Goal: Contribute content: Add original content to the website for others to see

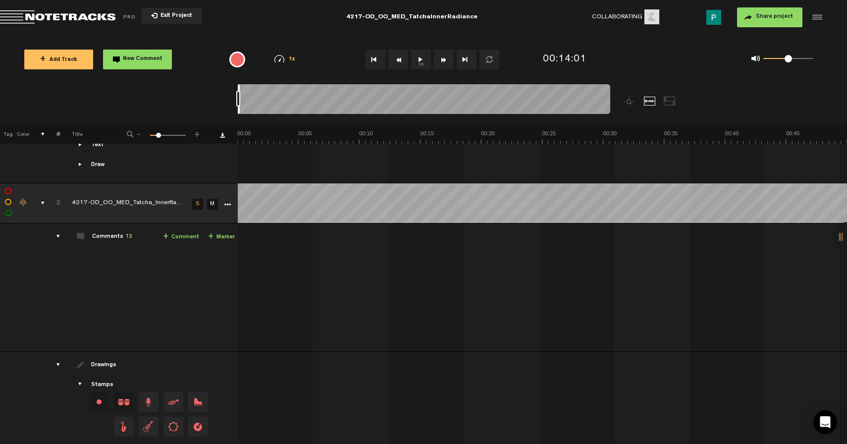
scroll to position [496, 0]
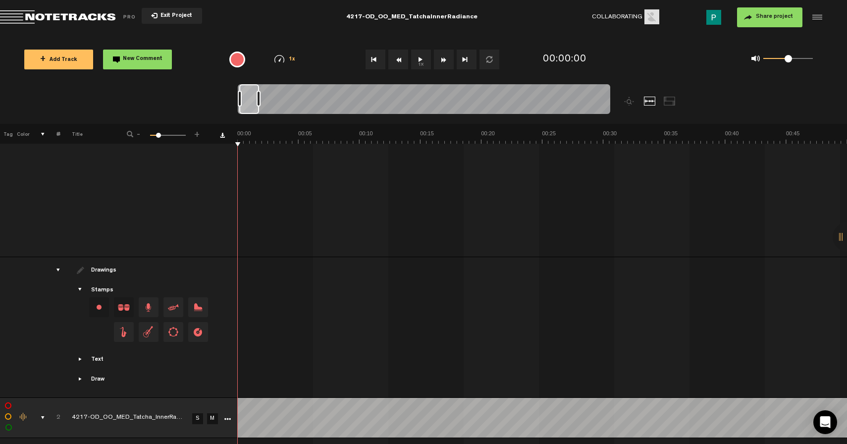
scroll to position [718, 0]
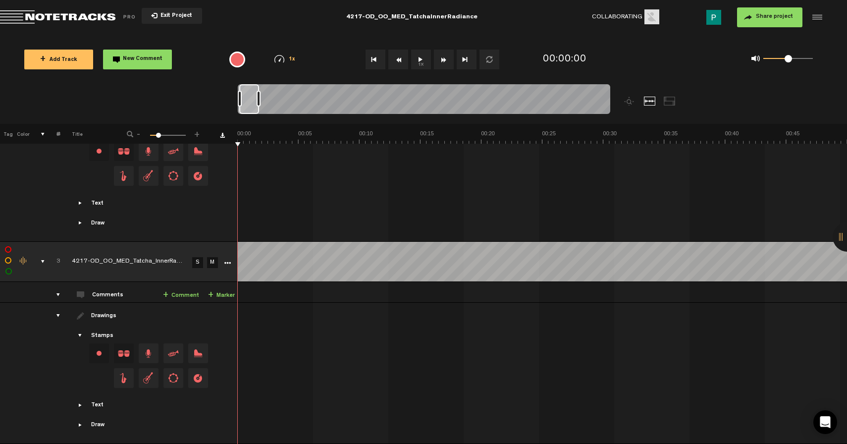
click at [199, 257] on link "S" at bounding box center [197, 262] width 11 height 11
click at [420, 63] on button "1x" at bounding box center [421, 60] width 20 height 20
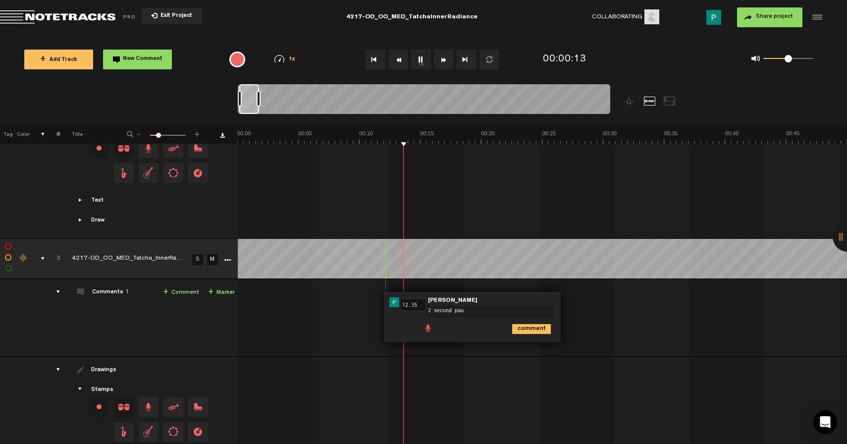
type textarea "2 second paus"
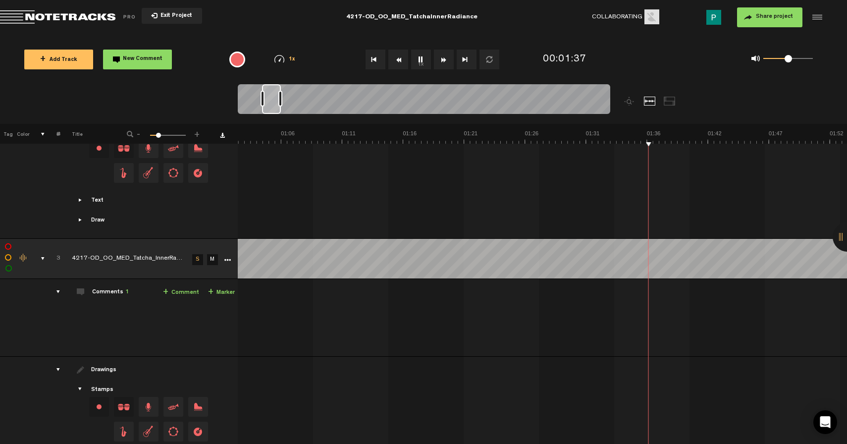
scroll to position [0, 749]
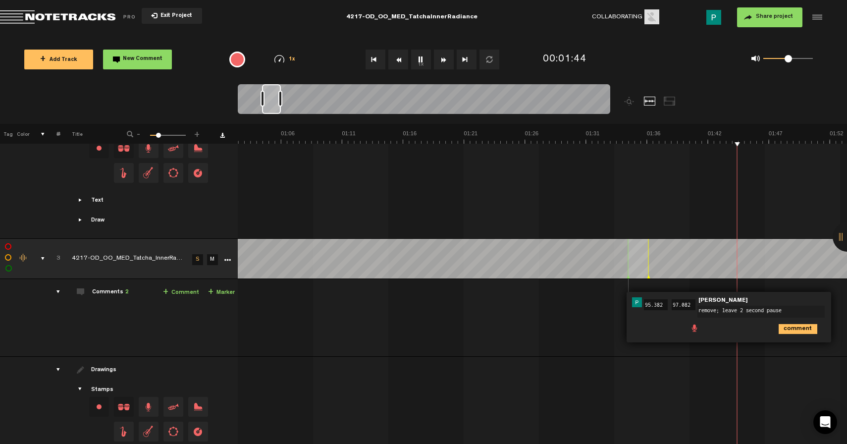
type textarea "remove; leave 2 second pause"
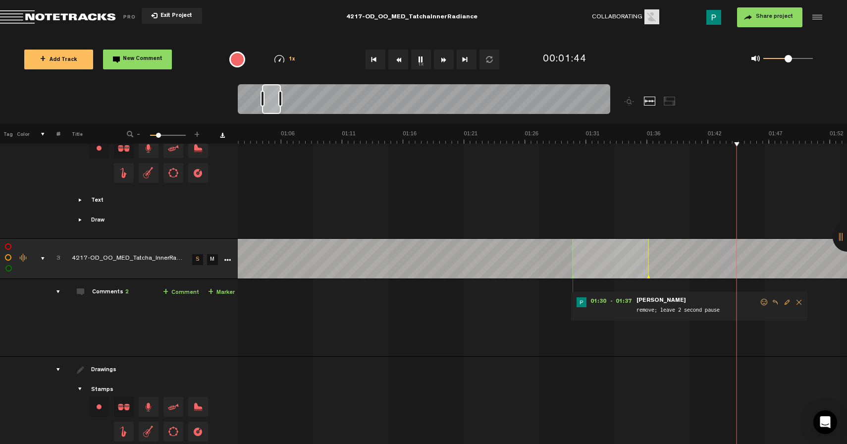
drag, startPoint x: 628, startPoint y: 268, endPoint x: 573, endPoint y: 261, distance: 54.9
click at [573, 261] on div at bounding box center [573, 259] width 0 height 40
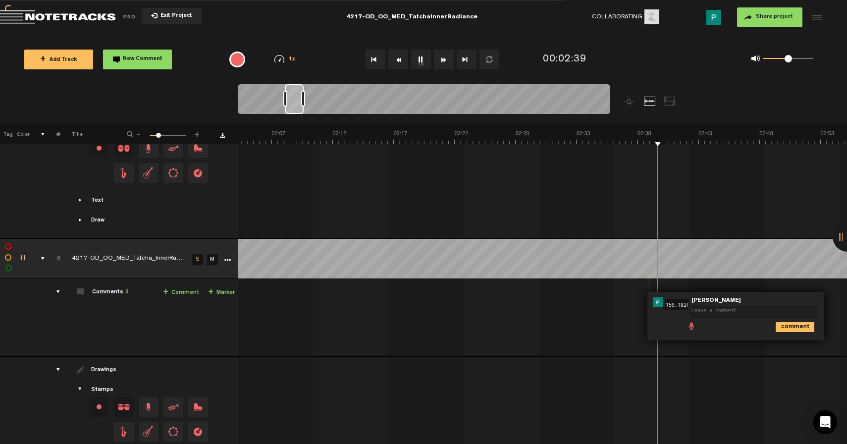
scroll to position [0, 0]
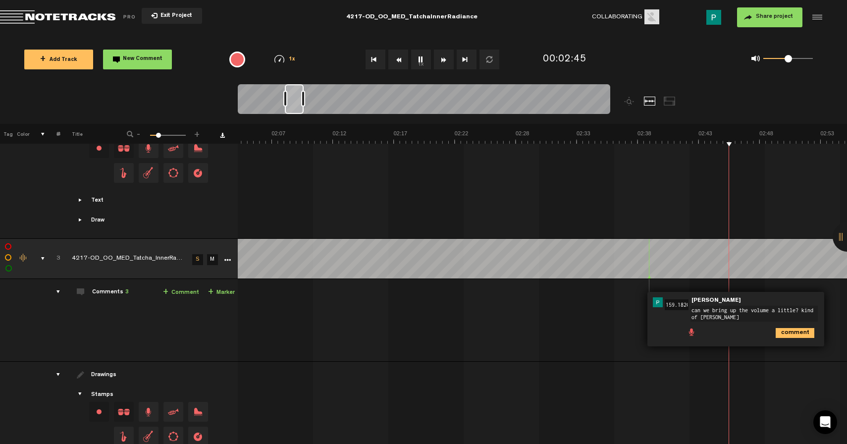
type textarea "can we bring up the volume a little? kind of faint"
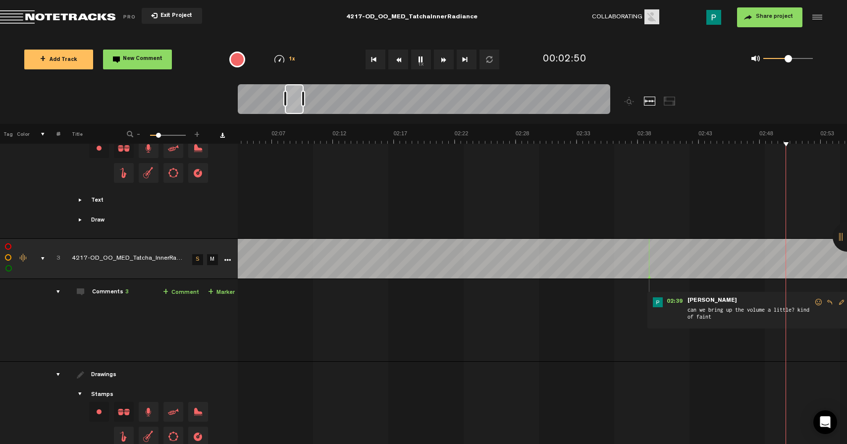
scroll to position [0, 1734]
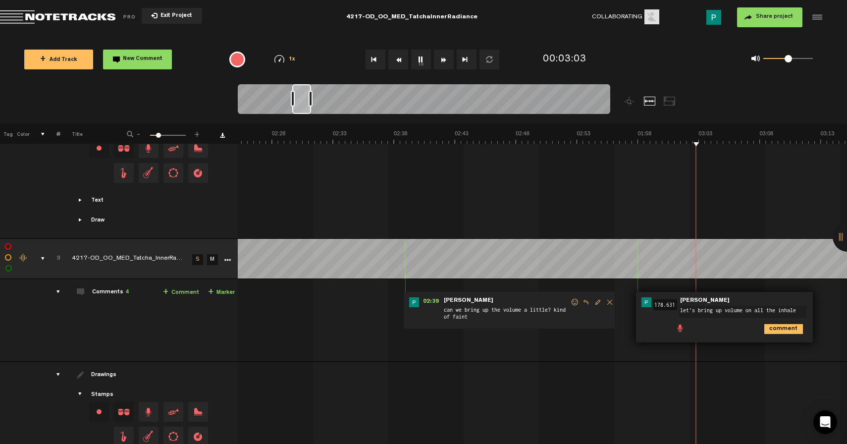
type textarea "let's bring up volume on all the inhales"
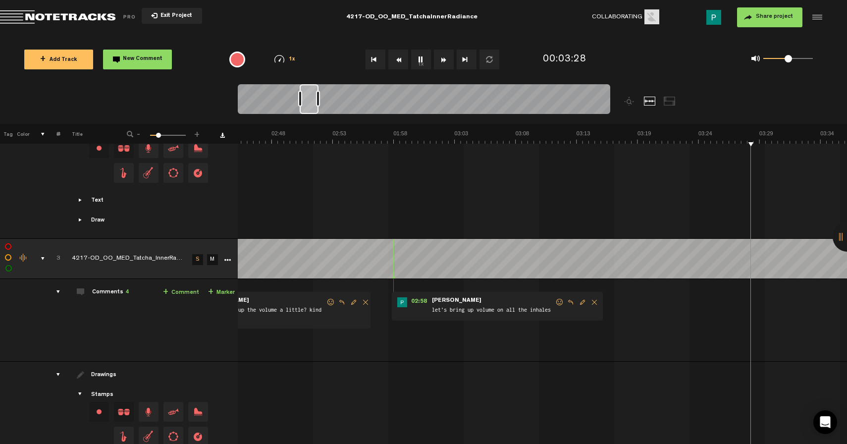
click at [583, 299] on span "Edit comment" at bounding box center [583, 302] width 12 height 7
click at [500, 309] on textarea "let's bring up volume on all the inhales" at bounding box center [498, 312] width 127 height 12
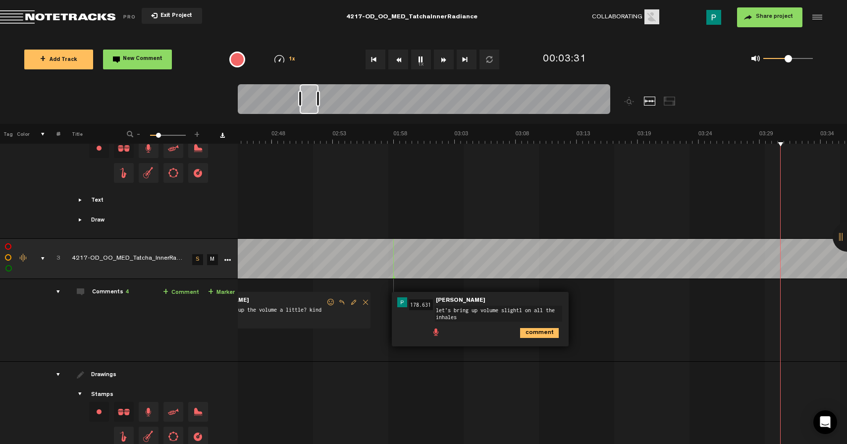
type textarea "let's bring up volume slightly on all the inhales"
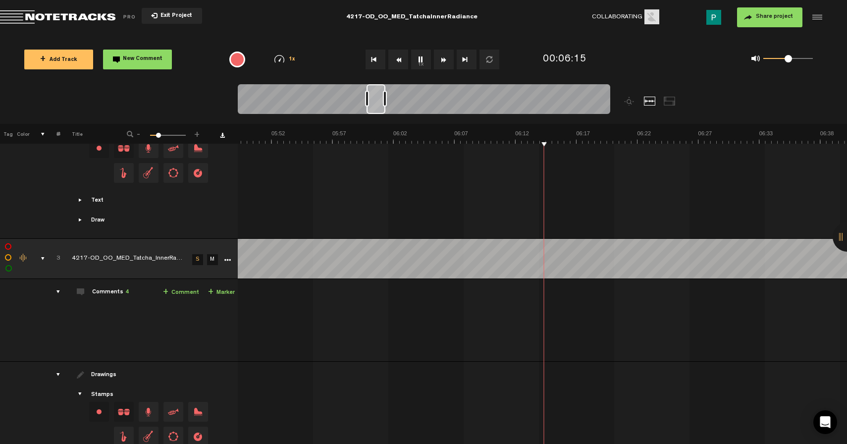
scroll to position [0, 4175]
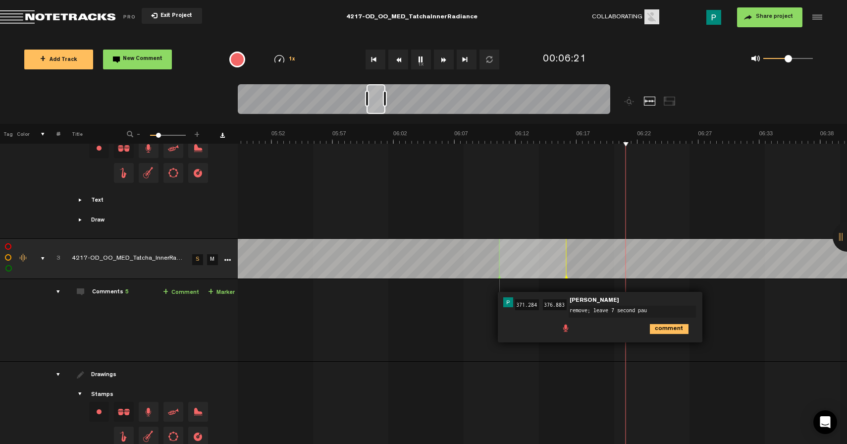
type textarea "remove; leave 7 second paus"
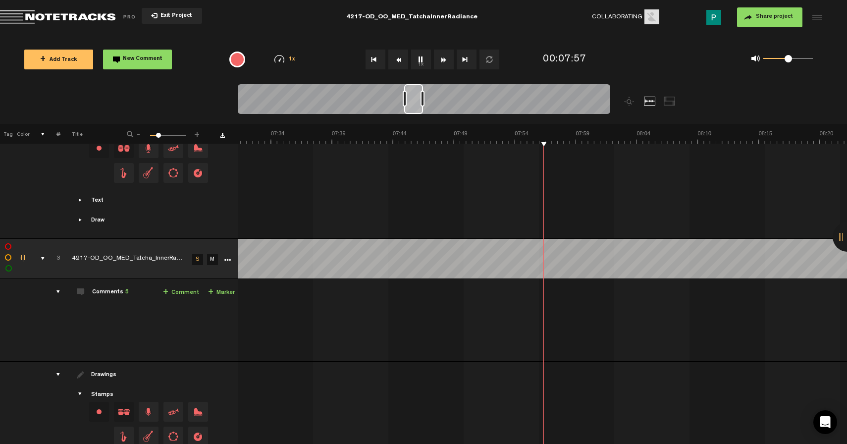
scroll to position [0, 5395]
click at [539, 235] on td at bounding box center [543, 168] width 610 height 141
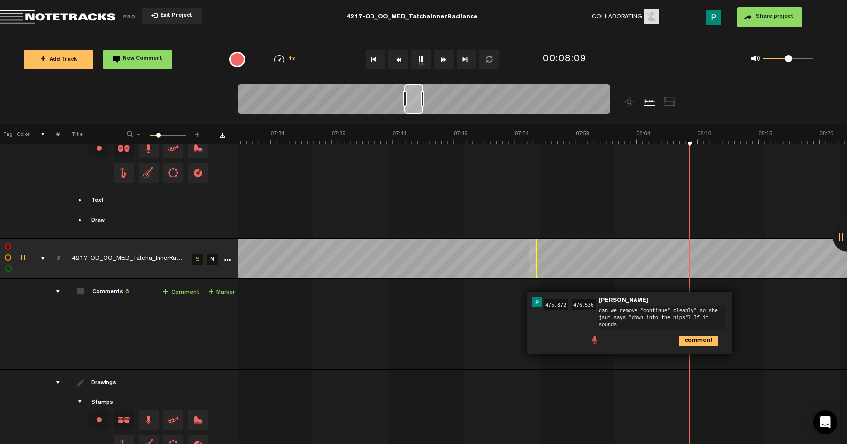
scroll to position [0, 0]
type textarea "can we remove "continue" cleanly" so she jsut says "down into the hips"? If it …"
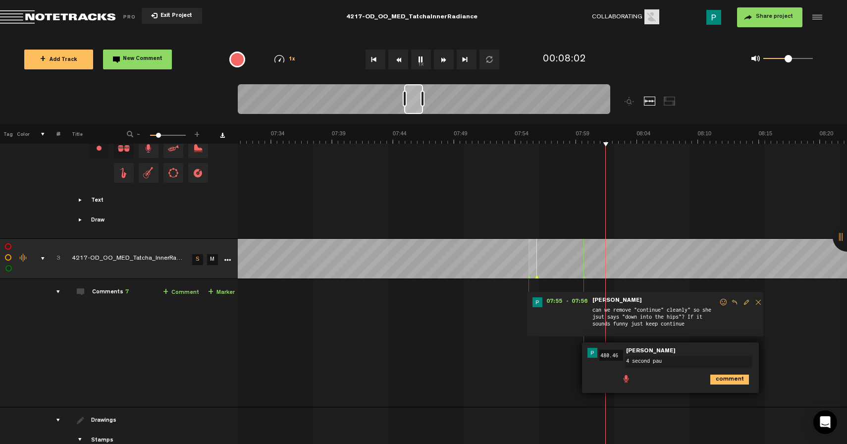
type textarea "4 second paus"
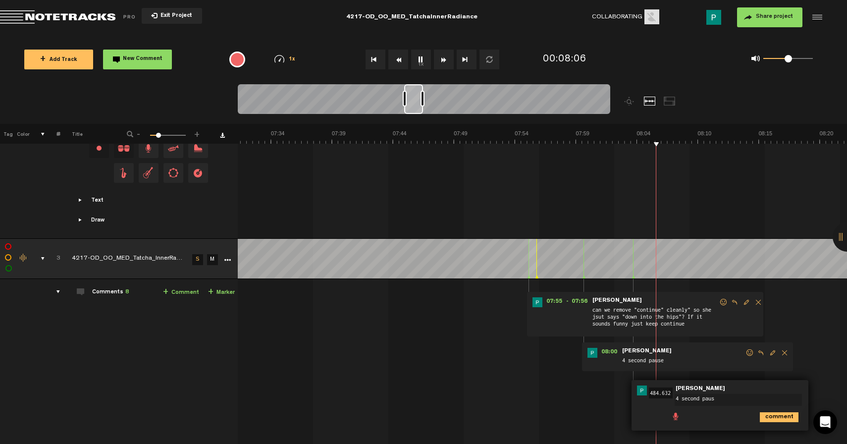
type textarea "4 second pause"
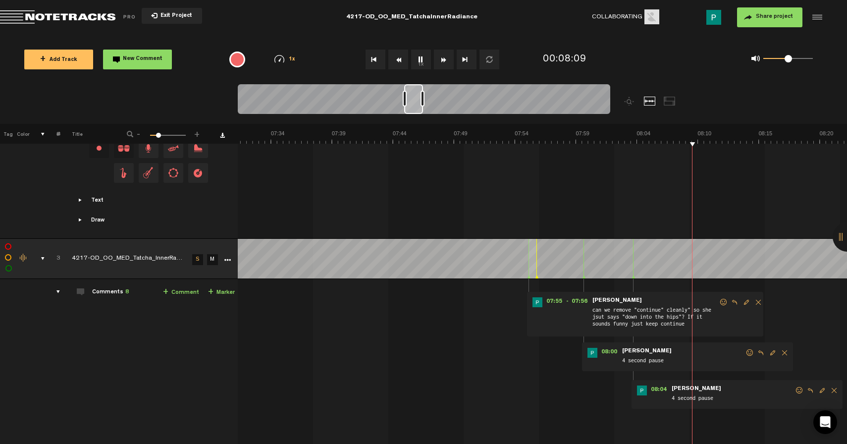
click at [784, 350] on span "Delete comment" at bounding box center [785, 352] width 12 height 7
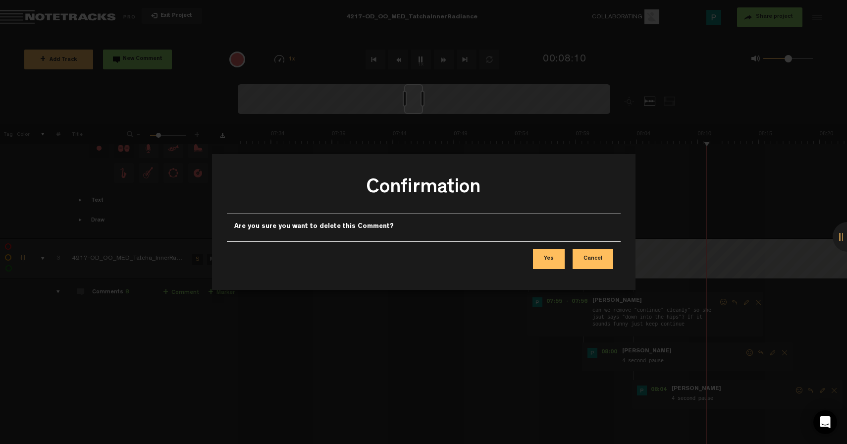
click at [555, 263] on button "Yes" at bounding box center [549, 259] width 32 height 20
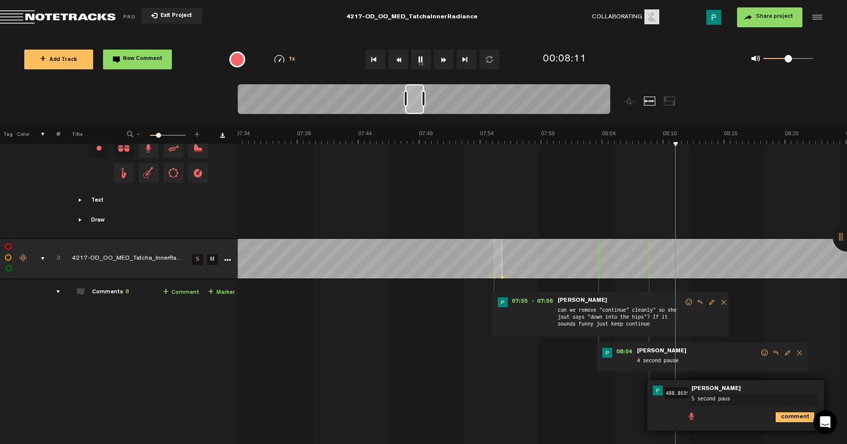
type textarea "5 second pause"
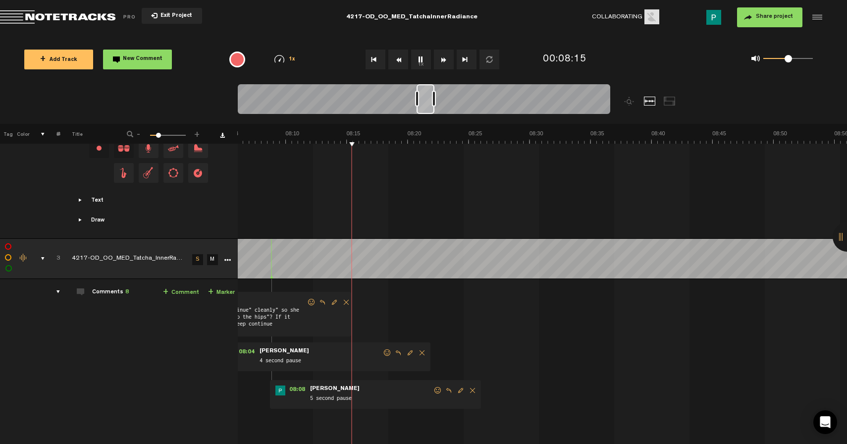
drag, startPoint x: 415, startPoint y: 100, endPoint x: 427, endPoint y: 97, distance: 12.1
click at [427, 97] on div at bounding box center [426, 99] width 18 height 30
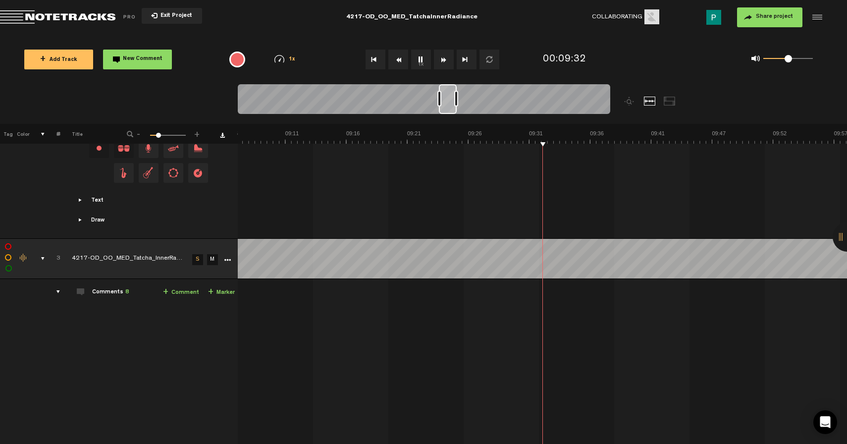
scroll to position [0, 6540]
drag, startPoint x: 458, startPoint y: 107, endPoint x: 472, endPoint y: 105, distance: 14.1
click at [472, 105] on div at bounding box center [469, 99] width 17 height 30
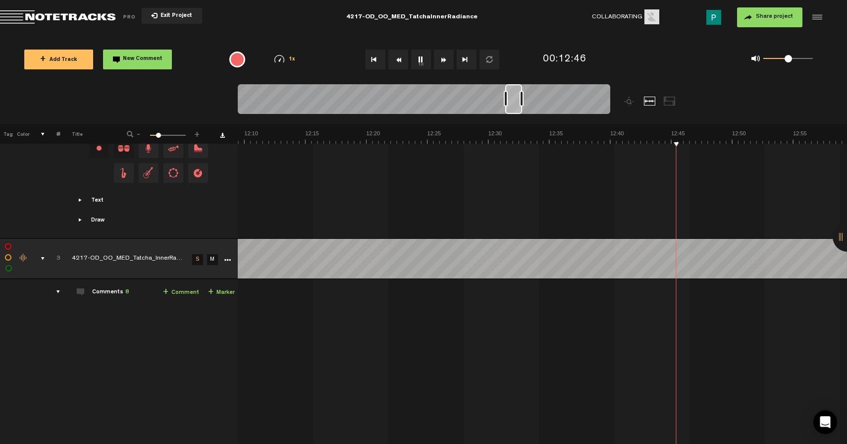
click at [422, 61] on button "1x" at bounding box center [421, 60] width 20 height 20
